Goal: Task Accomplishment & Management: Use online tool/utility

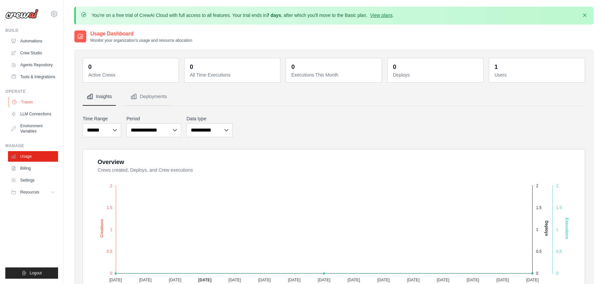
click at [26, 107] on link "Traces" at bounding box center [34, 102] width 50 height 11
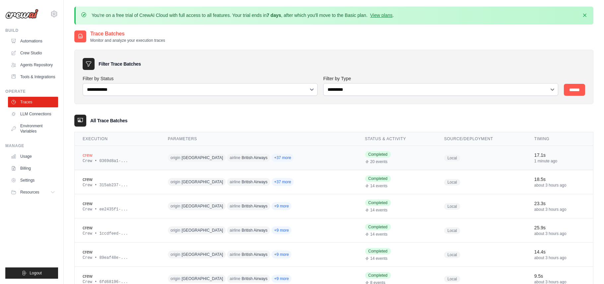
click at [121, 156] on div "crew" at bounding box center [117, 155] width 69 height 7
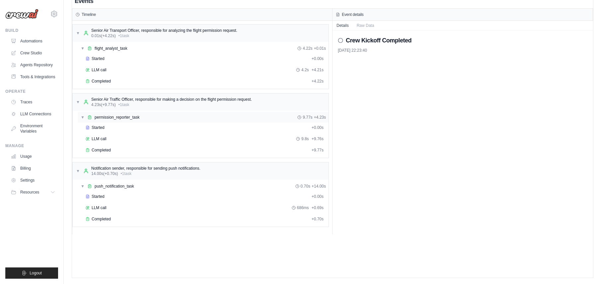
scroll to position [37, 0]
click at [106, 208] on span "LLM call" at bounding box center [99, 207] width 15 height 5
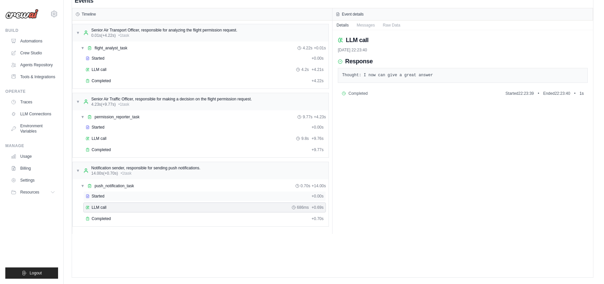
click at [104, 194] on span "Started" at bounding box center [98, 196] width 13 height 5
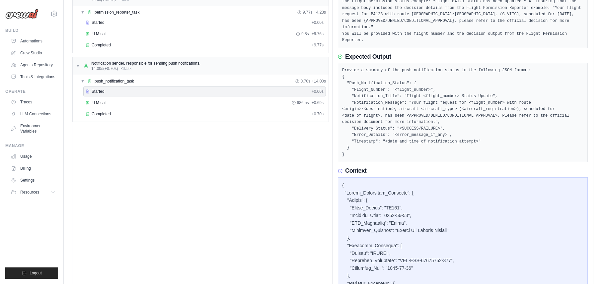
scroll to position [140, 0]
click at [102, 105] on span "LLM call" at bounding box center [99, 104] width 15 height 5
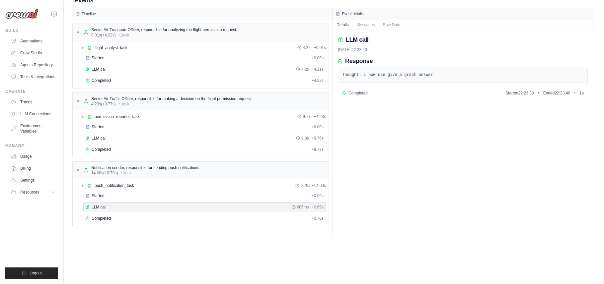
scroll to position [37, 0]
click at [111, 216] on span "Completed" at bounding box center [101, 218] width 19 height 5
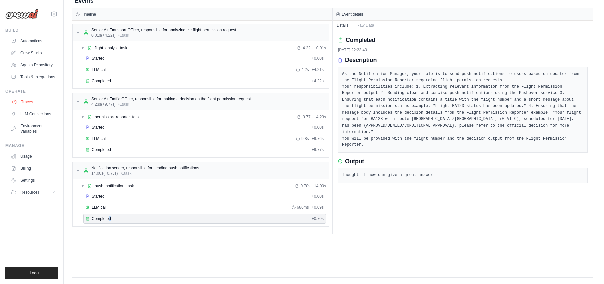
click at [23, 108] on link "Traces" at bounding box center [34, 102] width 50 height 11
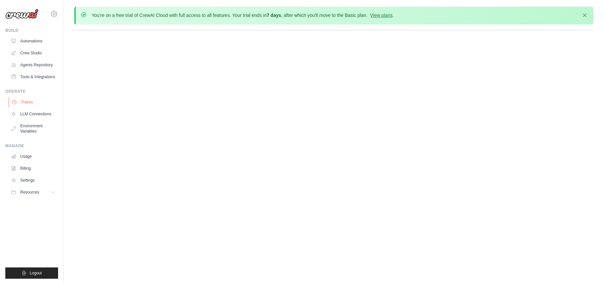
scroll to position [0, 0]
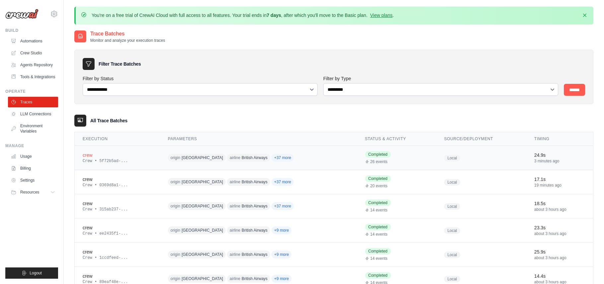
click at [113, 161] on div "Crew • 5f72b5ad-..." at bounding box center [117, 161] width 69 height 5
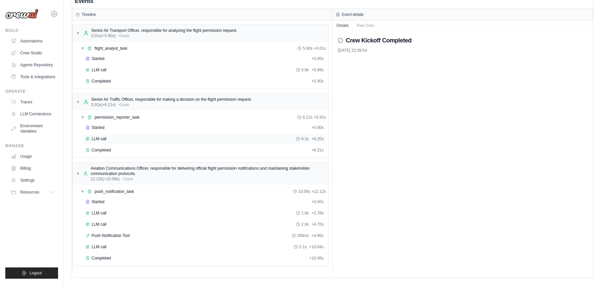
scroll to position [37, 0]
click at [98, 212] on span "LLM call" at bounding box center [99, 212] width 15 height 5
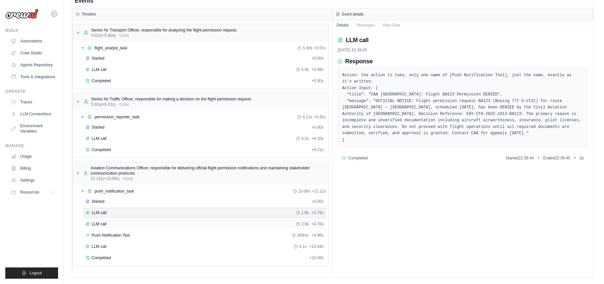
click at [158, 223] on div "LLM call 2.9s + 4.70s" at bounding box center [205, 224] width 238 height 5
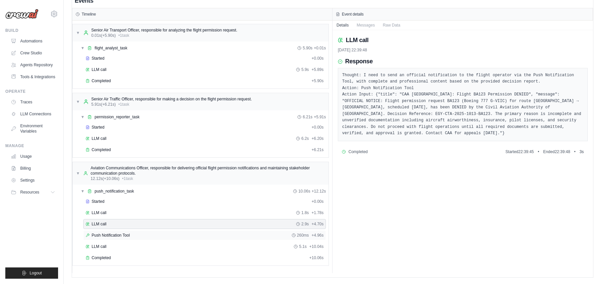
click at [140, 234] on div "Push Notification Tool 260ms + 4.96s" at bounding box center [205, 235] width 238 height 5
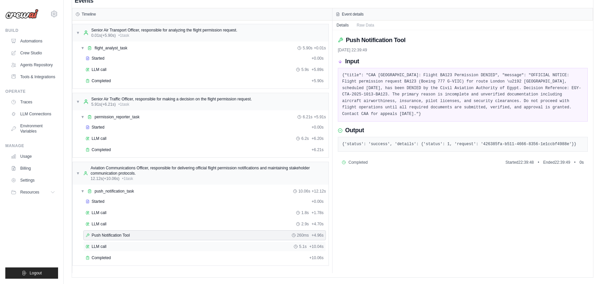
click at [107, 245] on div "LLM call 5.1s + 10.04s" at bounding box center [205, 246] width 238 height 5
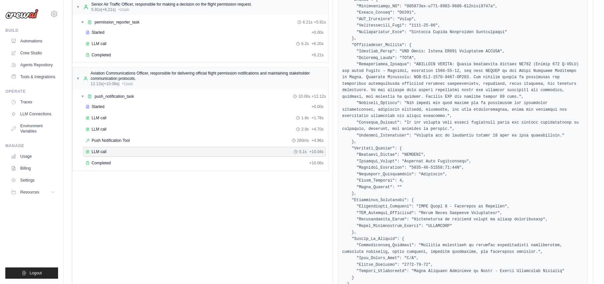
scroll to position [133, 0]
click at [129, 164] on div "Completed + 10.06s" at bounding box center [204, 162] width 243 height 10
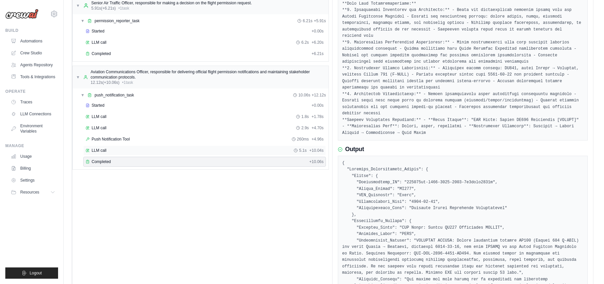
click at [114, 154] on div "LLM call 5.1s + 10.04s" at bounding box center [204, 151] width 243 height 10
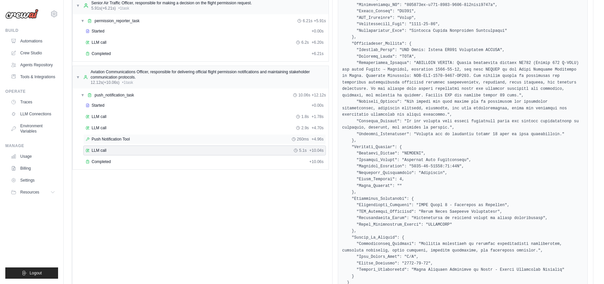
click at [110, 138] on span "Push Notification Tool" at bounding box center [111, 139] width 38 height 5
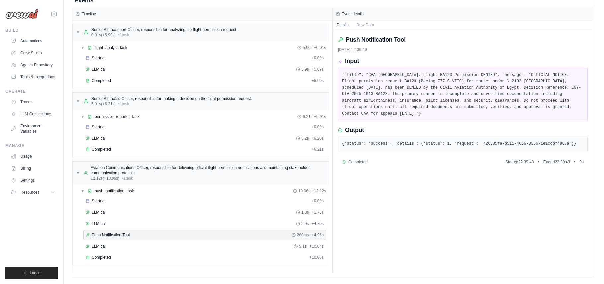
scroll to position [37, 0]
